Goal: Check status

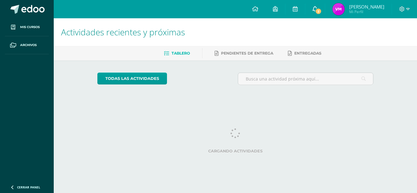
click at [322, 9] on span "2" at bounding box center [318, 11] width 7 height 7
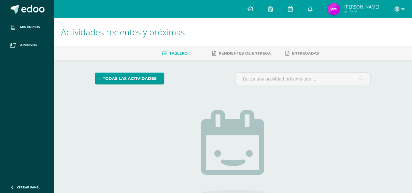
click at [334, 8] on img at bounding box center [334, 9] width 12 height 12
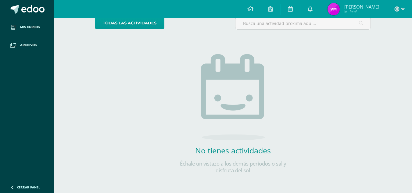
scroll to position [15, 0]
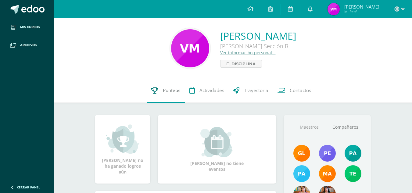
click at [165, 86] on link "Punteos" at bounding box center [166, 90] width 38 height 24
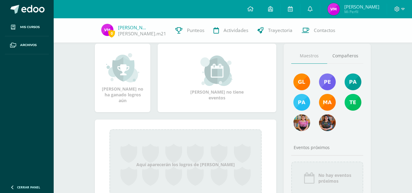
scroll to position [49, 0]
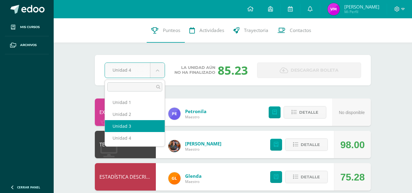
select select "Unidad 3"
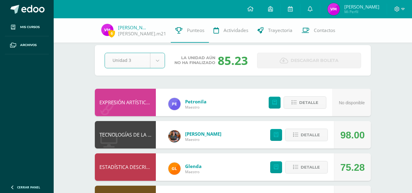
scroll to position [9, 0]
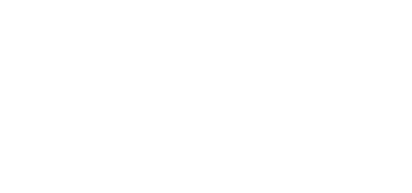
drag, startPoint x: 417, startPoint y: 57, endPoint x: 417, endPoint y: 71, distance: 13.4
click at [0, 0] on html at bounding box center [0, 0] width 0 height 0
